Goal: Check status: Check status

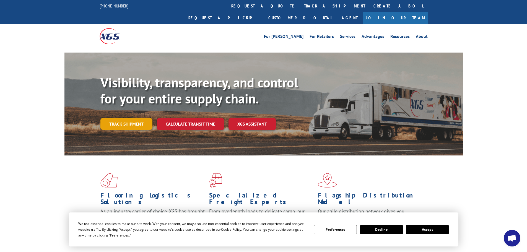
click at [121, 118] on link "Track shipment" at bounding box center [126, 124] width 52 height 12
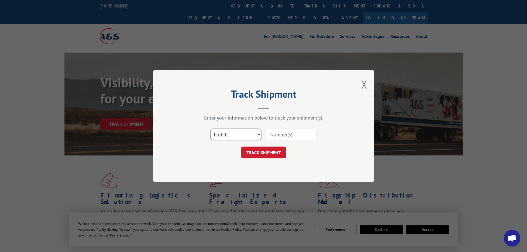
click at [251, 135] on select "Select category... Probill BOL PO" at bounding box center [236, 135] width 51 height 12
select select "bol"
click at [211, 129] on select "Select category... Probill BOL PO" at bounding box center [236, 135] width 51 height 12
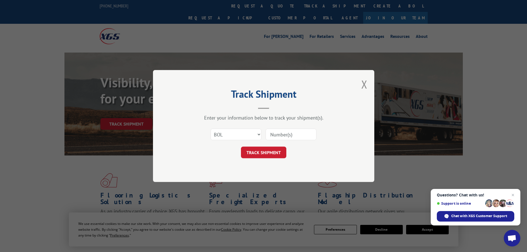
click at [289, 137] on input at bounding box center [291, 135] width 51 height 12
paste input "5443183"
type input "5443183"
click at [283, 156] on button "TRACK SHIPMENT" at bounding box center [263, 153] width 45 height 12
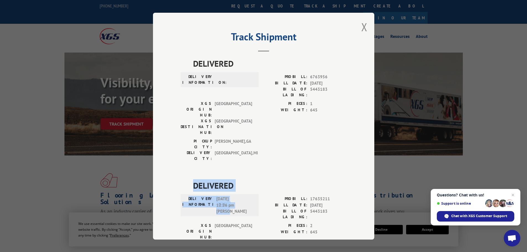
drag, startPoint x: 191, startPoint y: 157, endPoint x: 256, endPoint y: 185, distance: 70.9
click at [256, 185] on div "DELIVERED DELIVERY INFORMATION: [DATE] 12:26 pm [PERSON_NAME]: 17635211 BILL DA…" at bounding box center [264, 232] width 166 height 107
copy div "DELIVERED DELIVERY INFORMATION: [DATE] 12:26 pm [PERSON_NAME]"
